Goal: Task Accomplishment & Management: Use online tool/utility

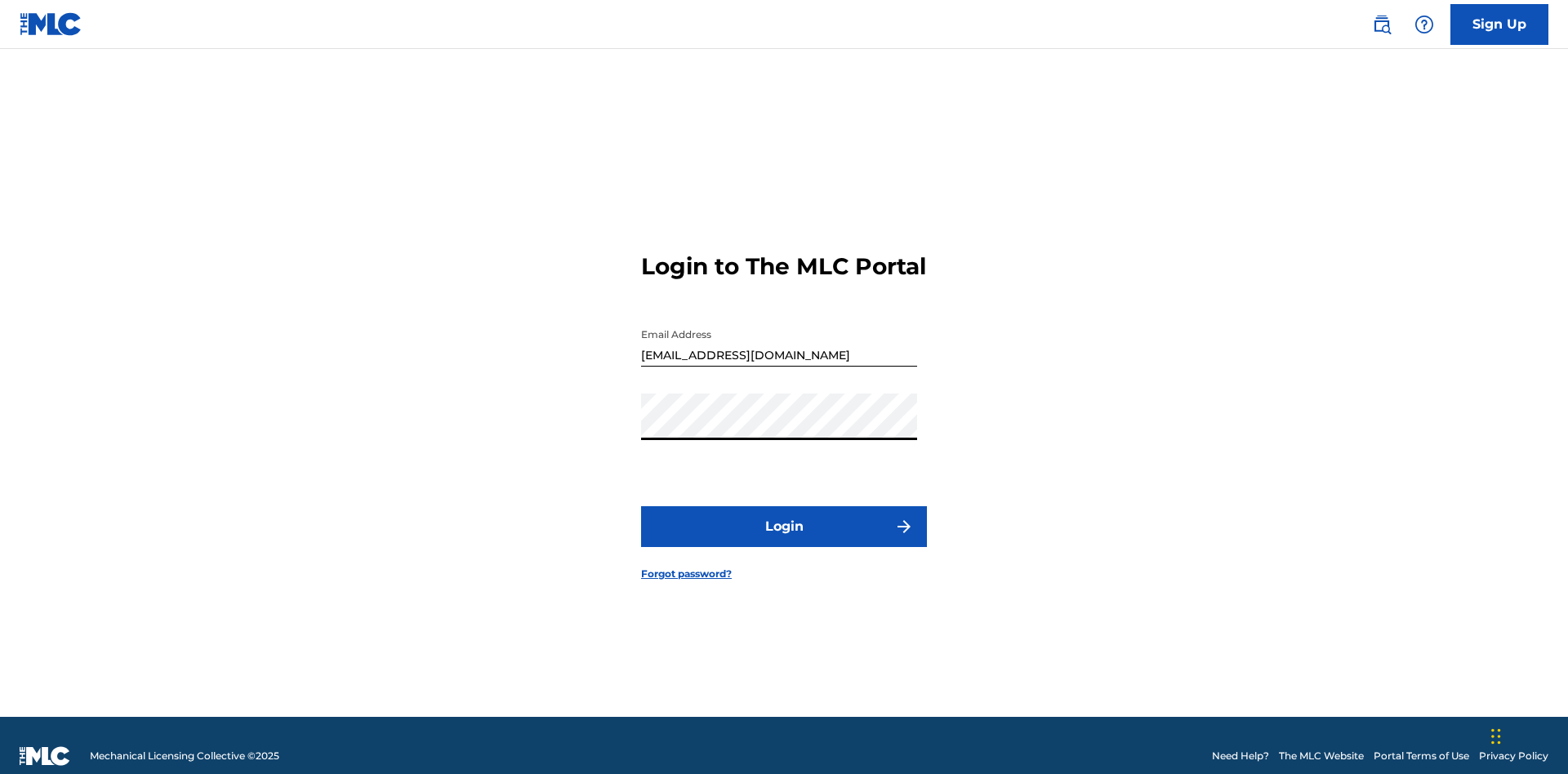
click at [784, 519] on button "Login" at bounding box center [784, 527] width 286 height 41
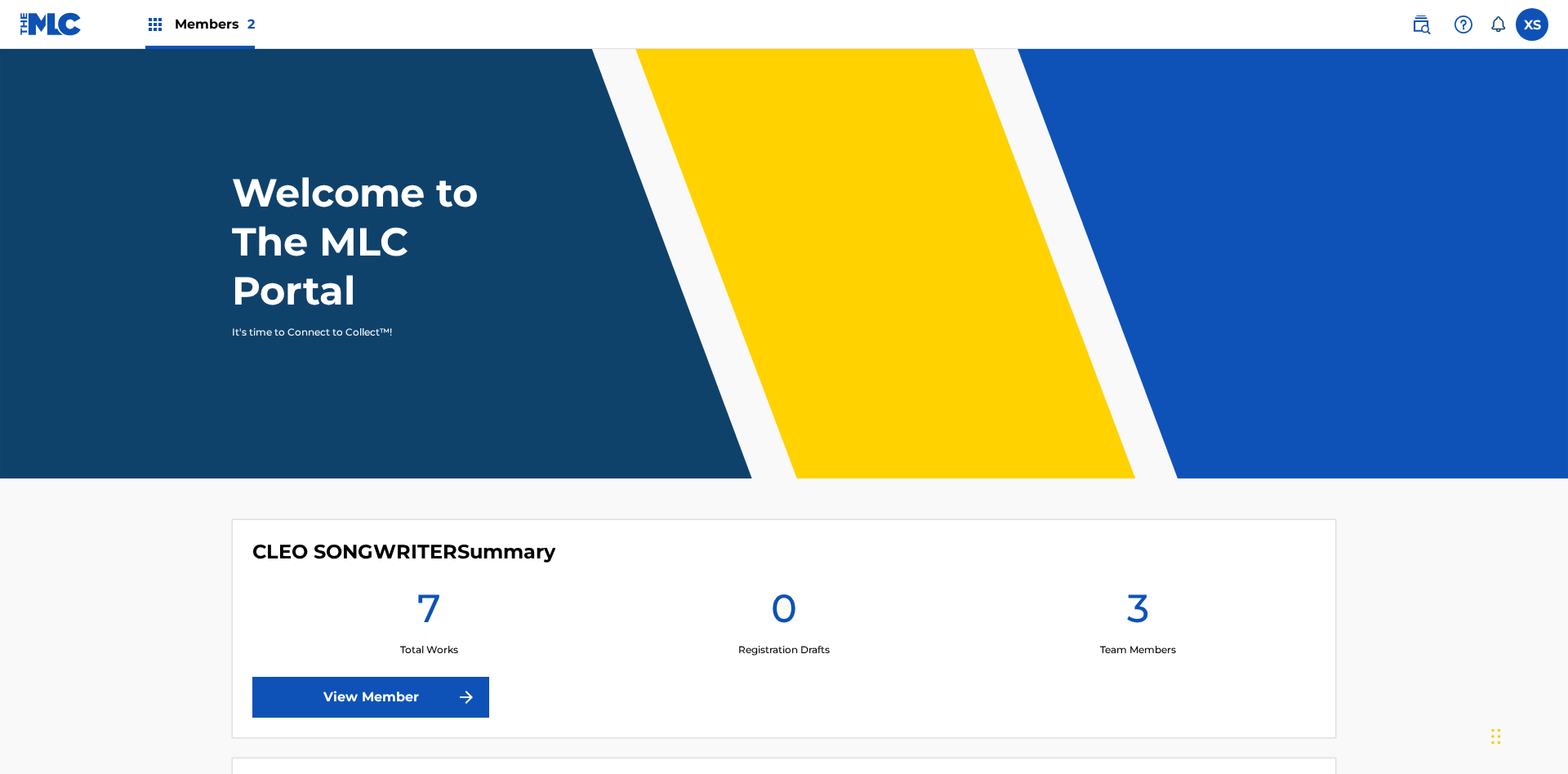
click at [199, 24] on span "Members 2" at bounding box center [214, 24] width 80 height 18
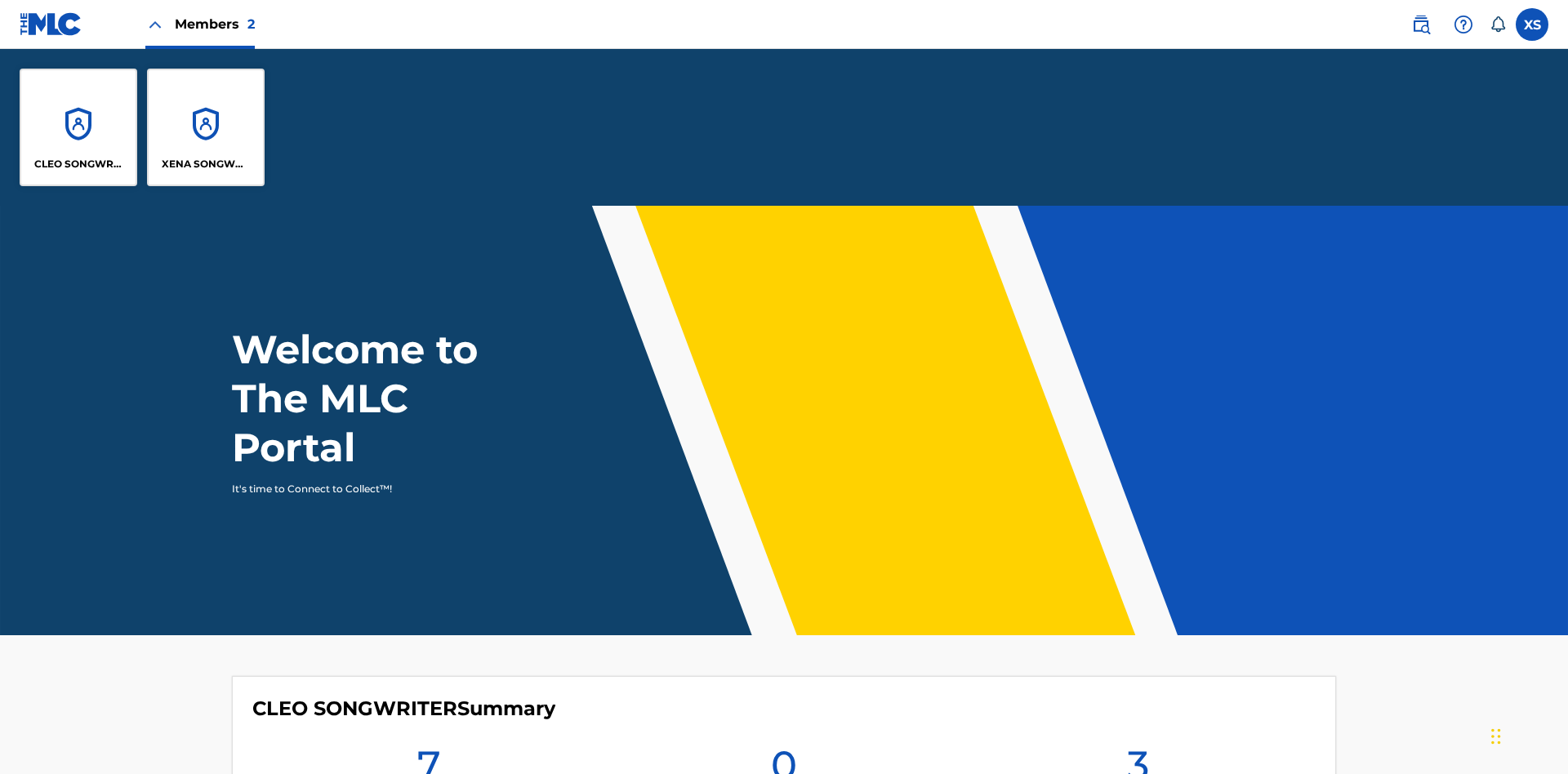
click at [78, 164] on p "CLEO SONGWRITER" at bounding box center [78, 164] width 89 height 15
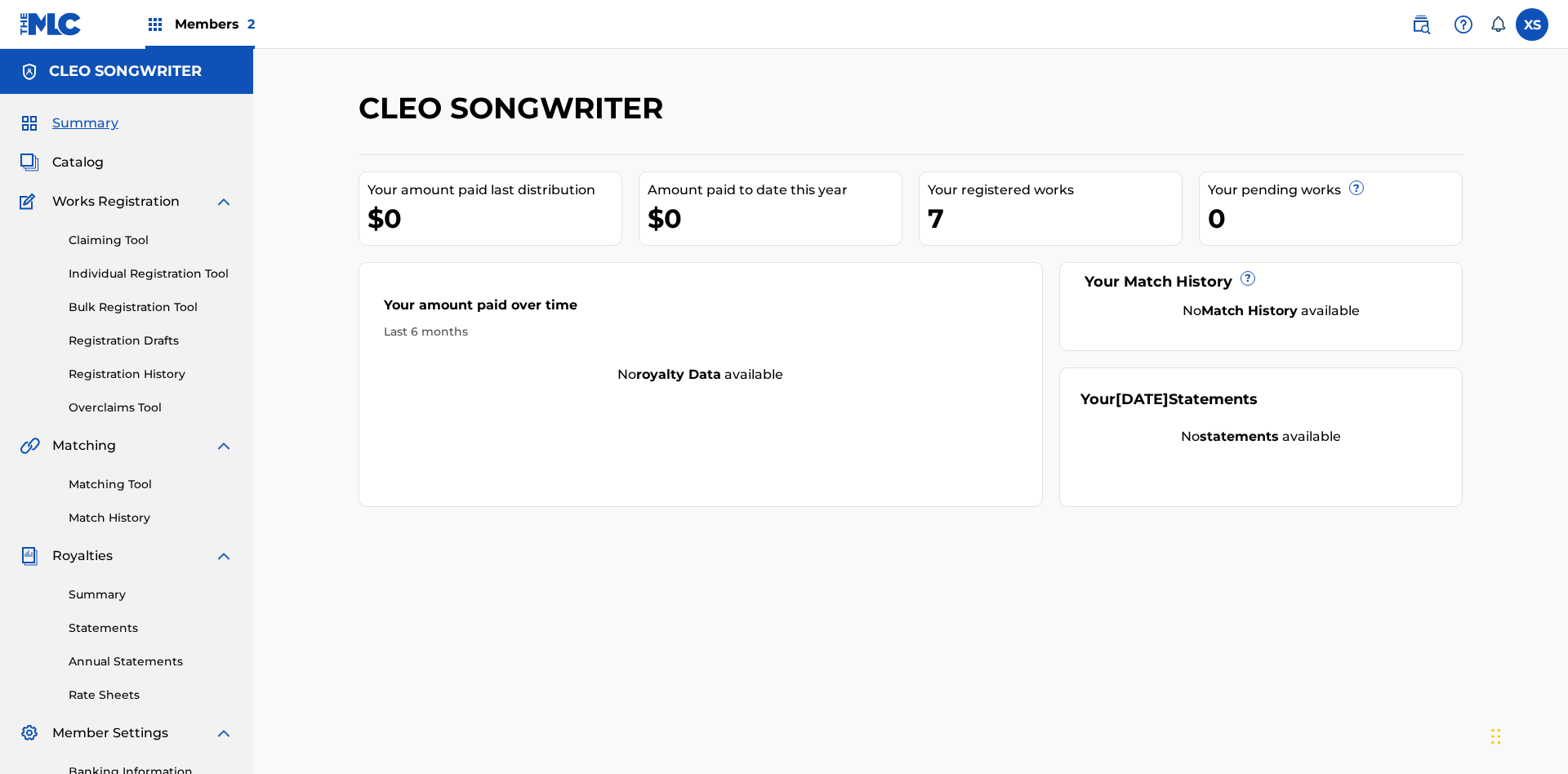
click at [151, 399] on link "Overclaims Tool" at bounding box center [150, 408] width 165 height 18
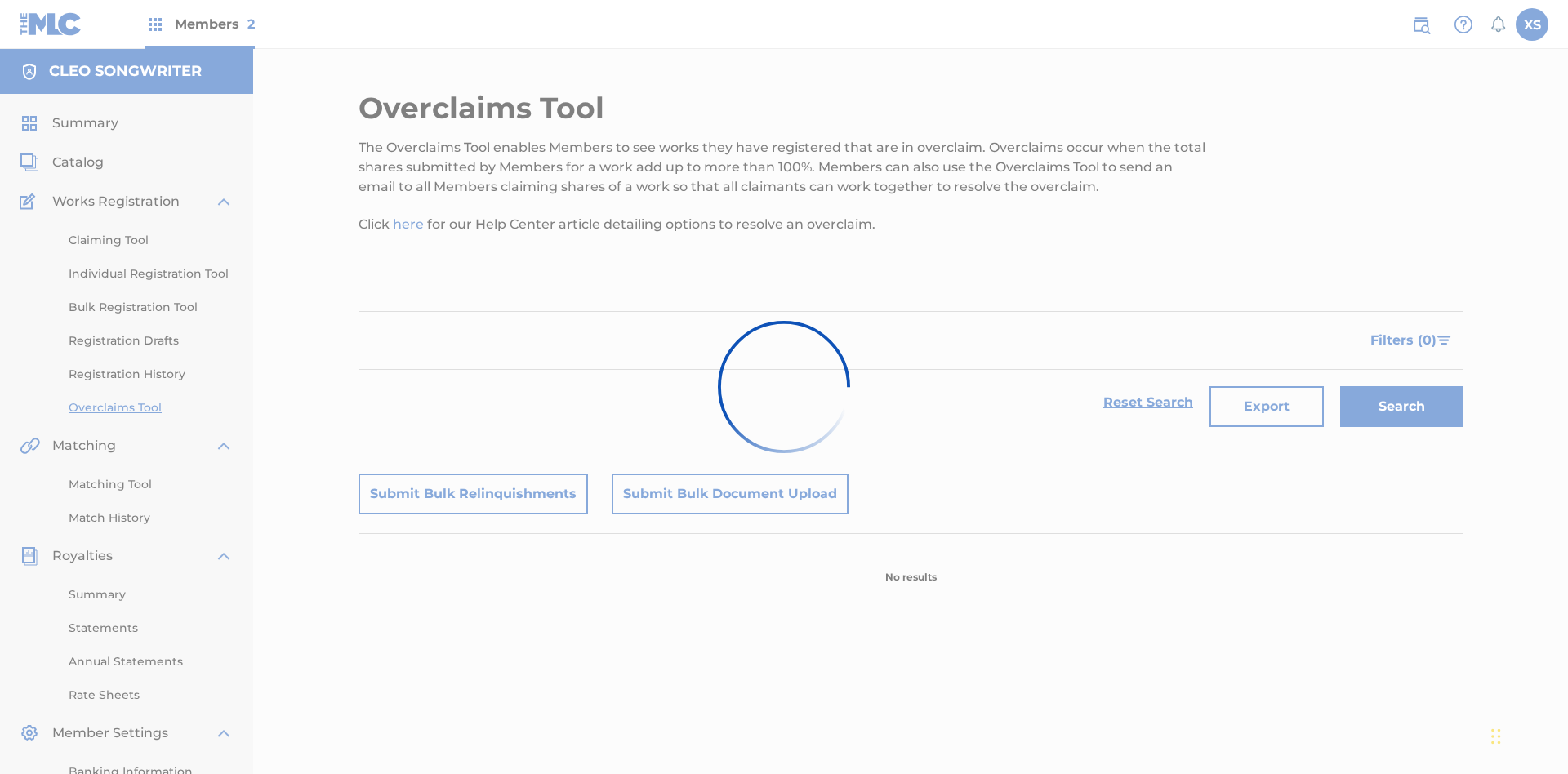
click at [1405, 330] on span "Filters ( 0 )" at bounding box center [1404, 339] width 66 height 19
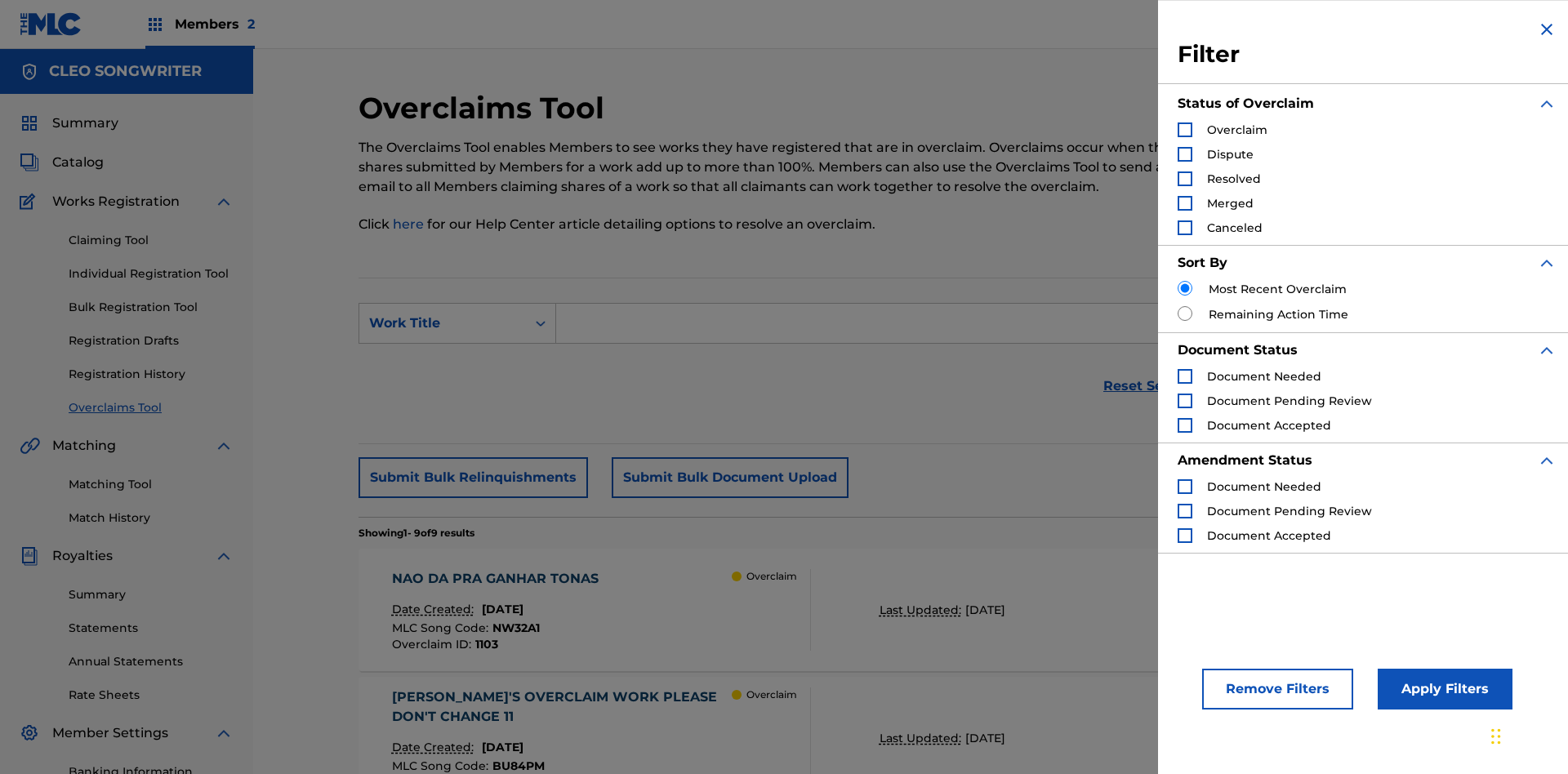
click at [1185, 130] on div "Search Form" at bounding box center [1185, 130] width 15 height 15
click at [1442, 689] on button "Apply Filters" at bounding box center [1445, 689] width 135 height 41
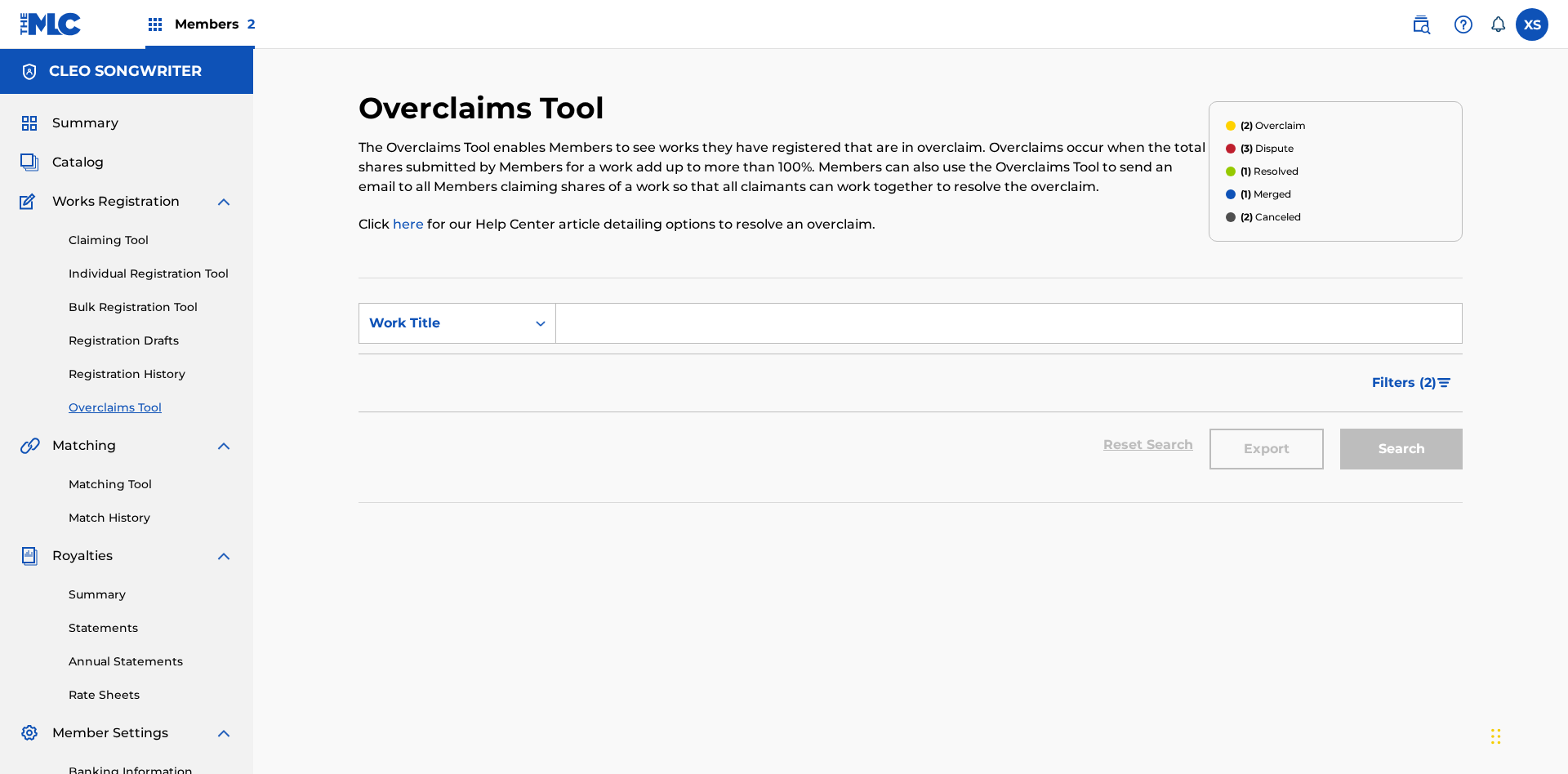
scroll to position [573, 0]
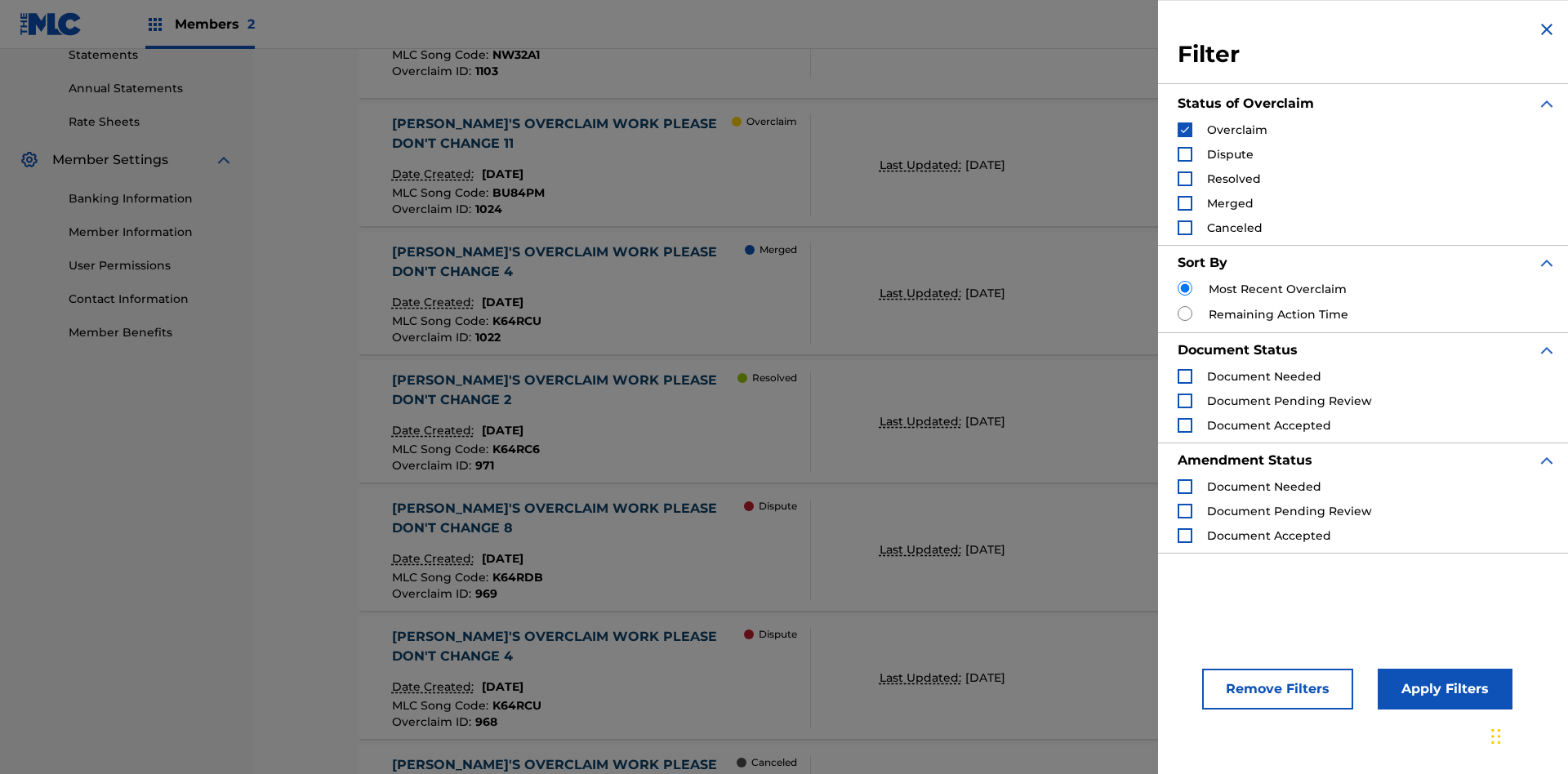
click at [1185, 130] on img "Search Form" at bounding box center [1185, 130] width 11 height 11
click at [1185, 154] on div "Search Form" at bounding box center [1185, 154] width 15 height 15
click at [1442, 689] on button "Apply Filters" at bounding box center [1445, 689] width 135 height 41
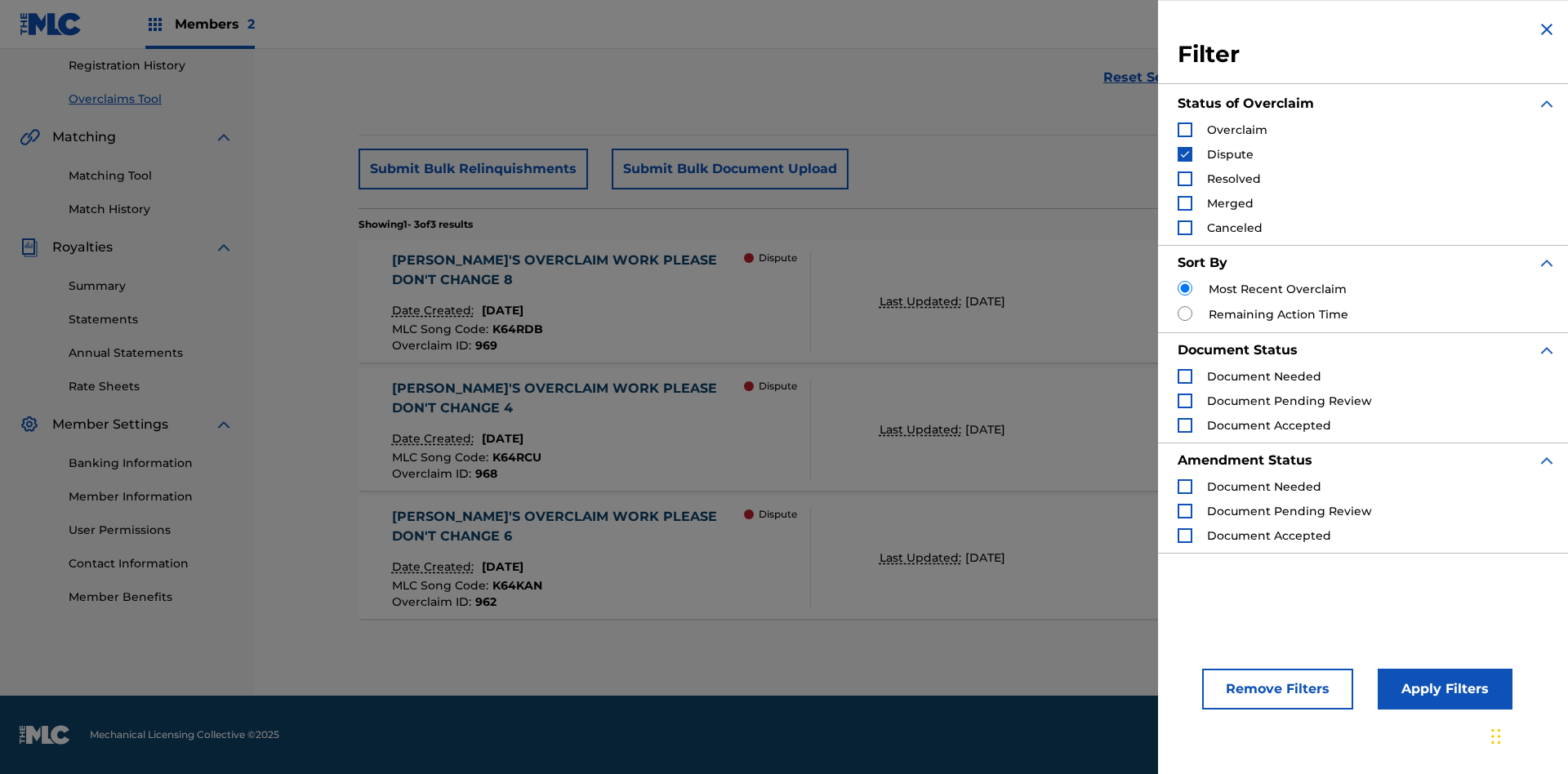
click at [1185, 154] on img "Search Form" at bounding box center [1185, 154] width 11 height 11
click at [1185, 179] on div "Search Form" at bounding box center [1185, 179] width 15 height 15
click at [1442, 689] on button "Apply Filters" at bounding box center [1445, 689] width 135 height 41
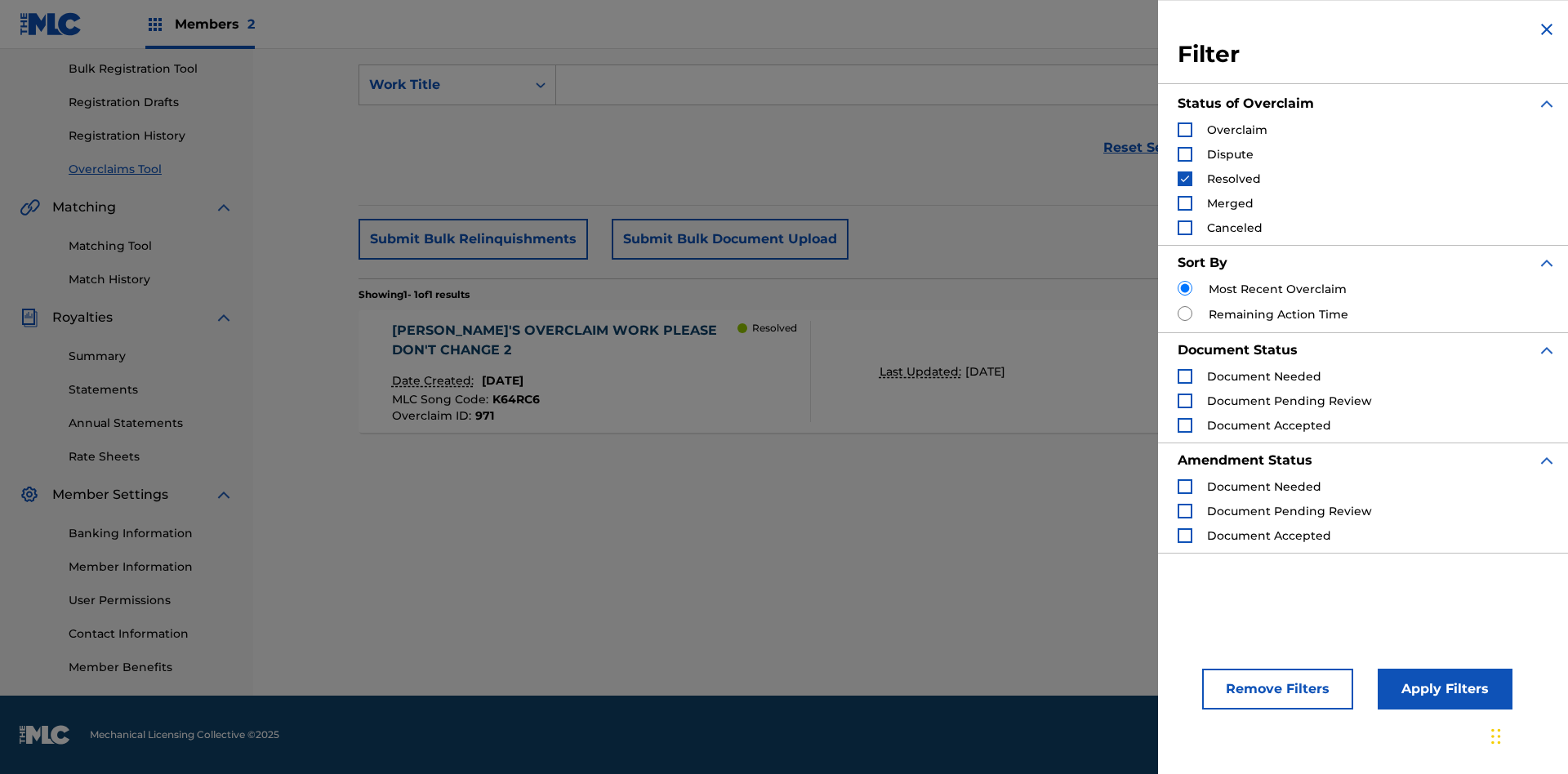
click at [1185, 179] on img "Search Form" at bounding box center [1185, 179] width 11 height 11
click at [1185, 203] on div "Search Form" at bounding box center [1185, 203] width 15 height 15
click at [1442, 689] on button "Apply Filters" at bounding box center [1445, 689] width 135 height 41
